Goal: Register for event/course

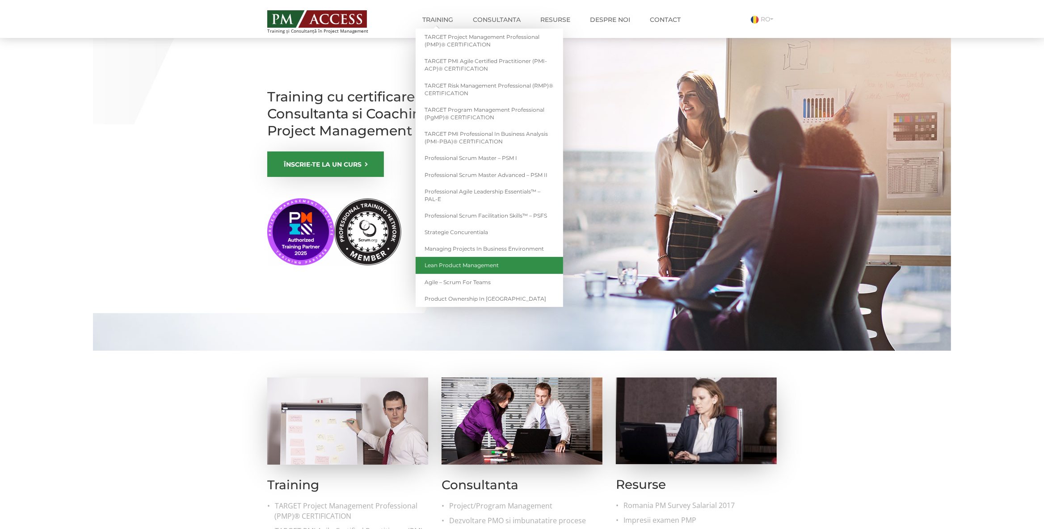
click at [480, 264] on link "Lean Product Management" at bounding box center [489, 265] width 147 height 17
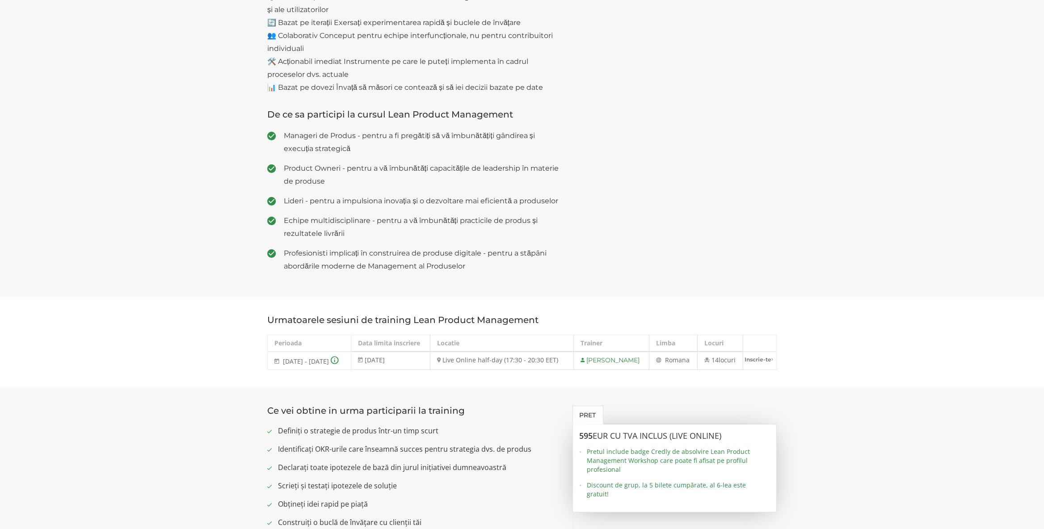
scroll to position [516, 0]
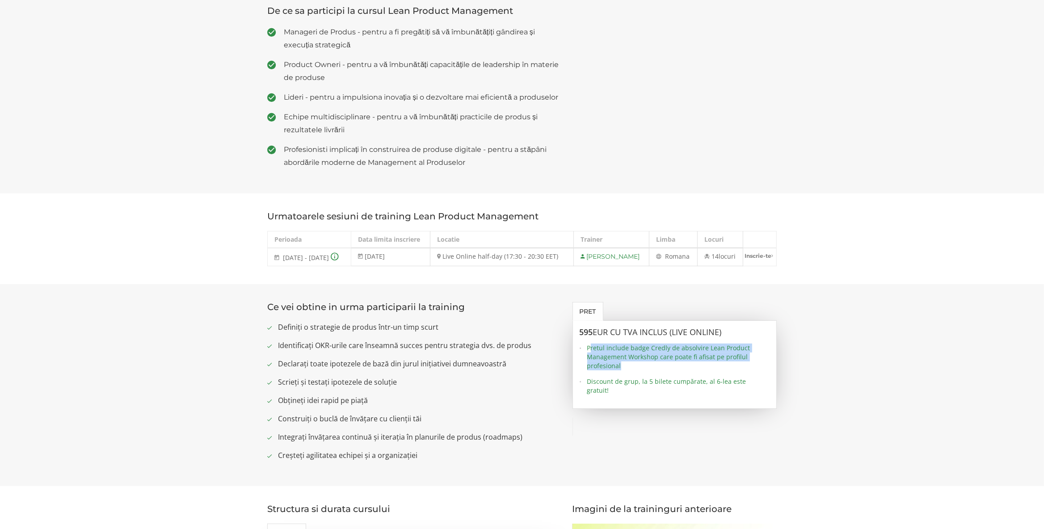
drag, startPoint x: 626, startPoint y: 401, endPoint x: 590, endPoint y: 383, distance: 40.8
click at [590, 371] on span "Pretul include badge Credly de absolvire Lean Product Management Workshop care …" at bounding box center [678, 357] width 183 height 27
click at [634, 395] on ul "Pretul include badge Credly de absolvire Lean Product Management Workshop care …" at bounding box center [675, 369] width 190 height 51
drag, startPoint x: 580, startPoint y: 369, endPoint x: 670, endPoint y: 368, distance: 89.8
click at [670, 337] on h3 "595 EUR cu TVA inclus (Live Online)" at bounding box center [675, 332] width 190 height 9
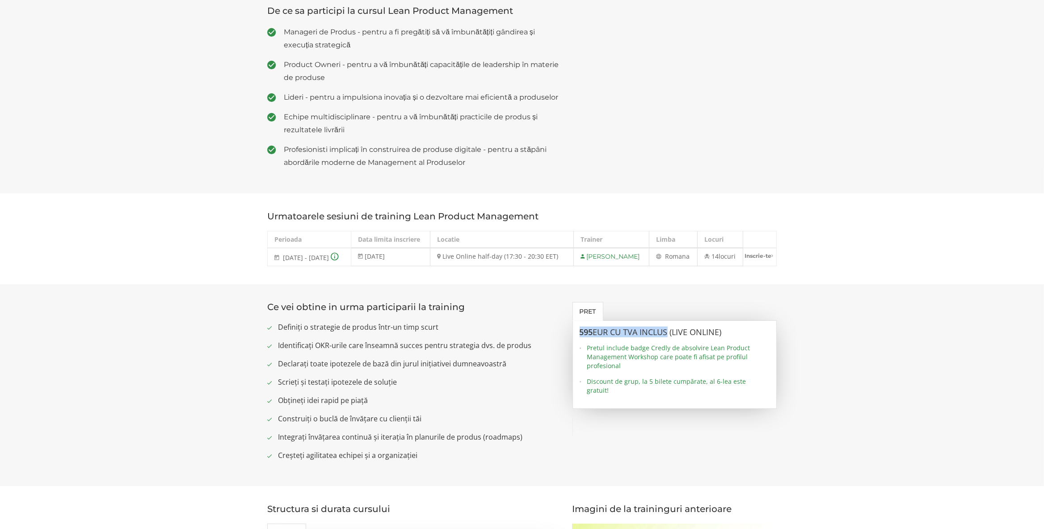
copy h3 "595 EUR cu TVA inclus"
